Goal: Task Accomplishment & Management: Manage account settings

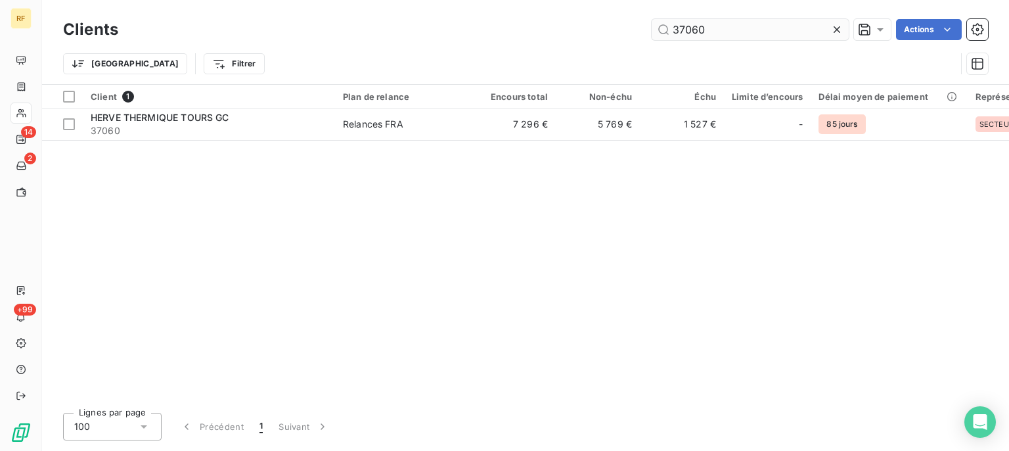
drag, startPoint x: 731, startPoint y: 34, endPoint x: 465, endPoint y: 34, distance: 266.1
click at [652, 34] on input "37060" at bounding box center [750, 29] width 197 height 21
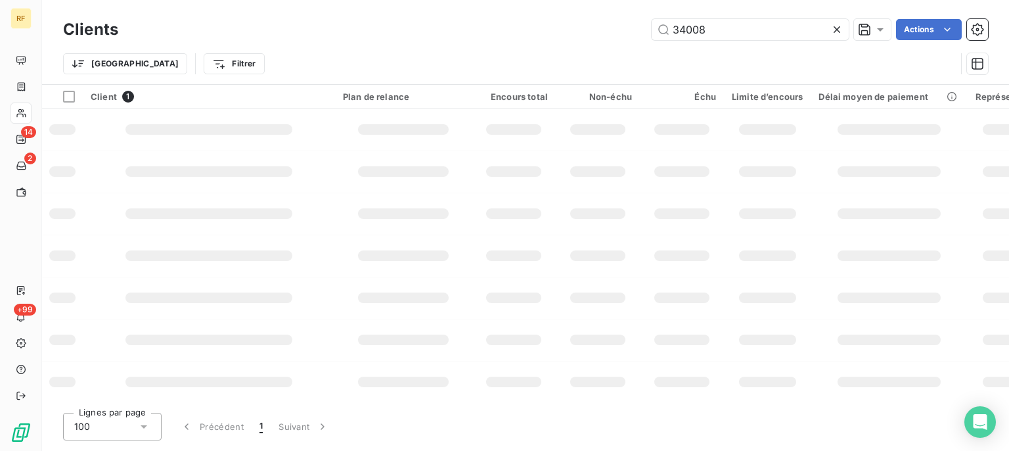
type input "34008"
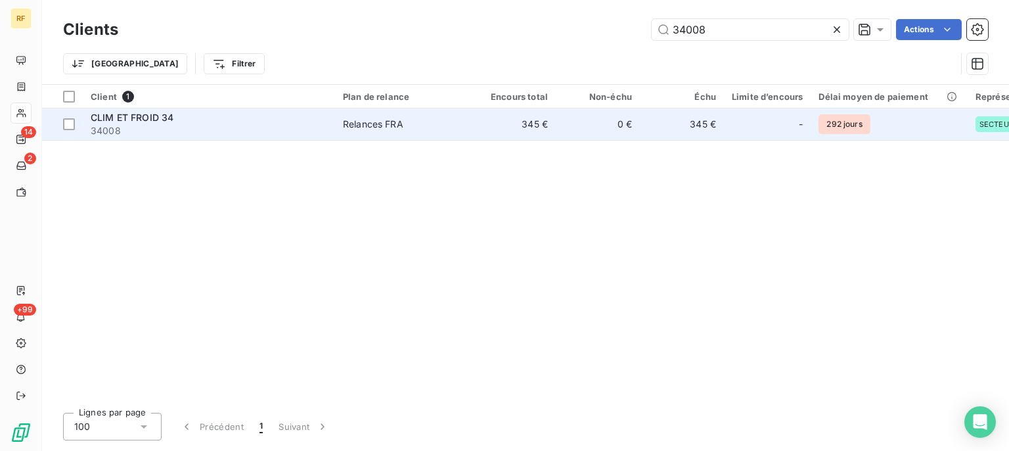
click at [385, 119] on div "Relances FRA" at bounding box center [373, 124] width 60 height 13
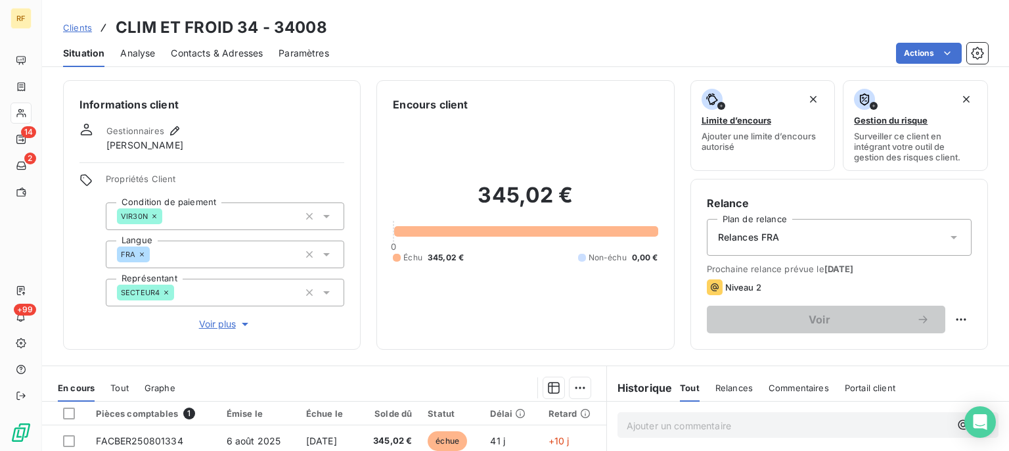
click at [215, 54] on span "Contacts & Adresses" at bounding box center [217, 53] width 92 height 13
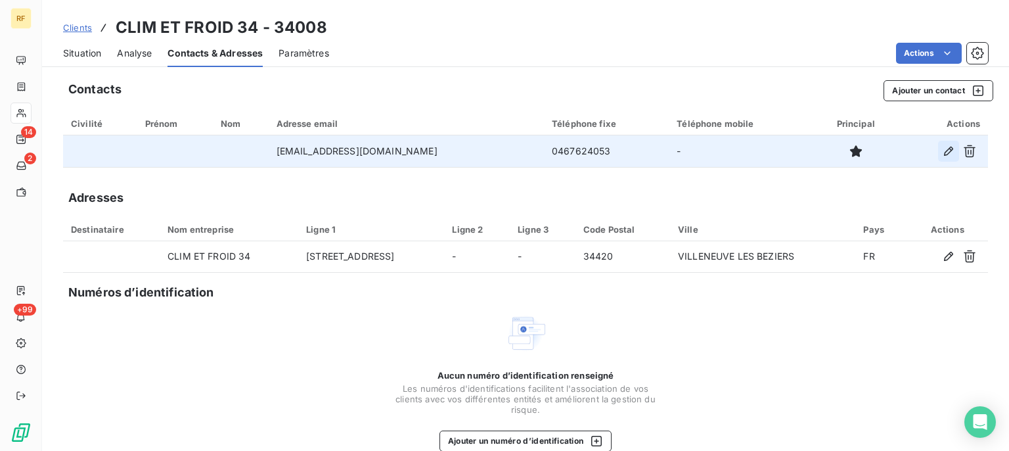
click at [944, 152] on icon "button" at bounding box center [948, 151] width 9 height 9
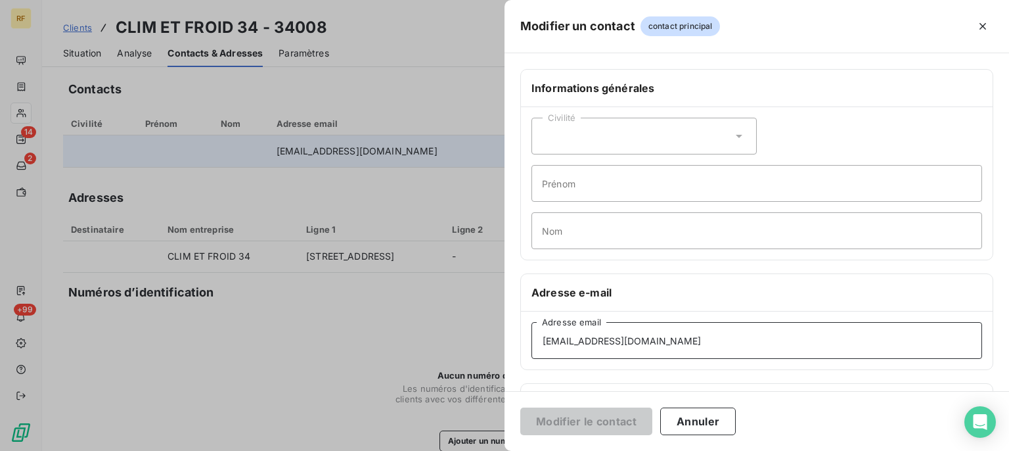
click at [693, 336] on input "[EMAIL_ADDRESS][DOMAIN_NAME]" at bounding box center [756, 340] width 451 height 37
drag, startPoint x: 693, startPoint y: 336, endPoint x: 346, endPoint y: 321, distance: 347.9
click at [531, 322] on input "[EMAIL_ADDRESS][DOMAIN_NAME]" at bounding box center [756, 340] width 451 height 37
paste input "ontact@climfroid34"
type input "[EMAIL_ADDRESS][DOMAIN_NAME]"
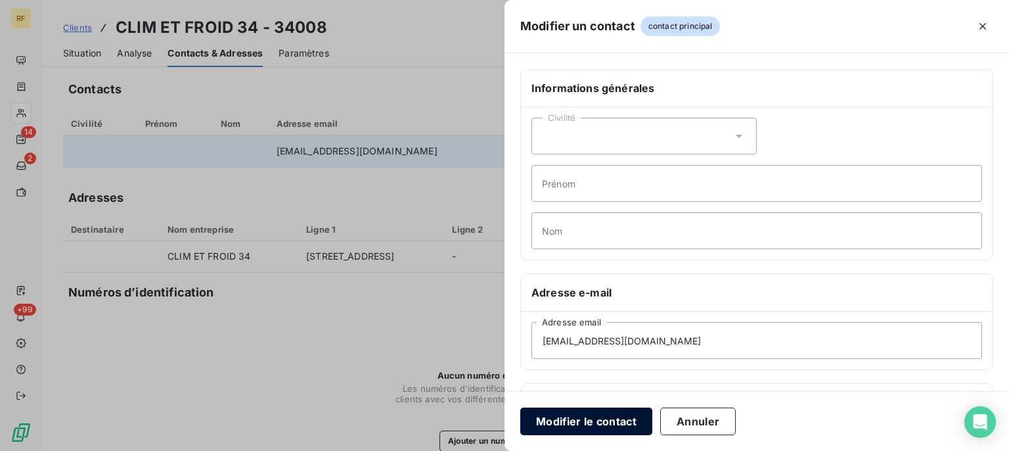
click at [556, 416] on button "Modifier le contact" at bounding box center [586, 421] width 132 height 28
